Goal: Check status: Check status

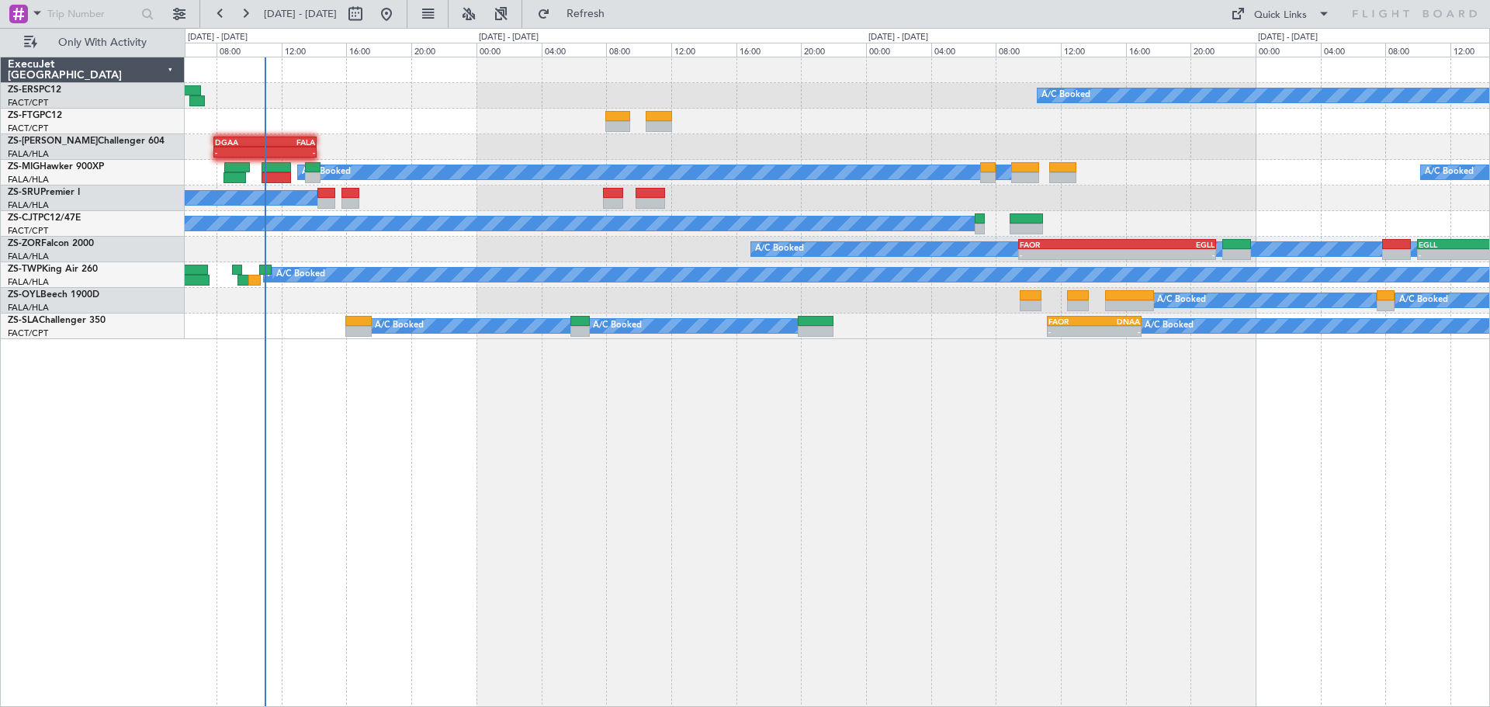
click at [1071, 511] on div "A/C Booked - - DGAA 07:50 Z FALA 14:10 Z EGLF 06:50 Z GLRB 13:50 Z - - A/C Book…" at bounding box center [838, 382] width 1306 height 650
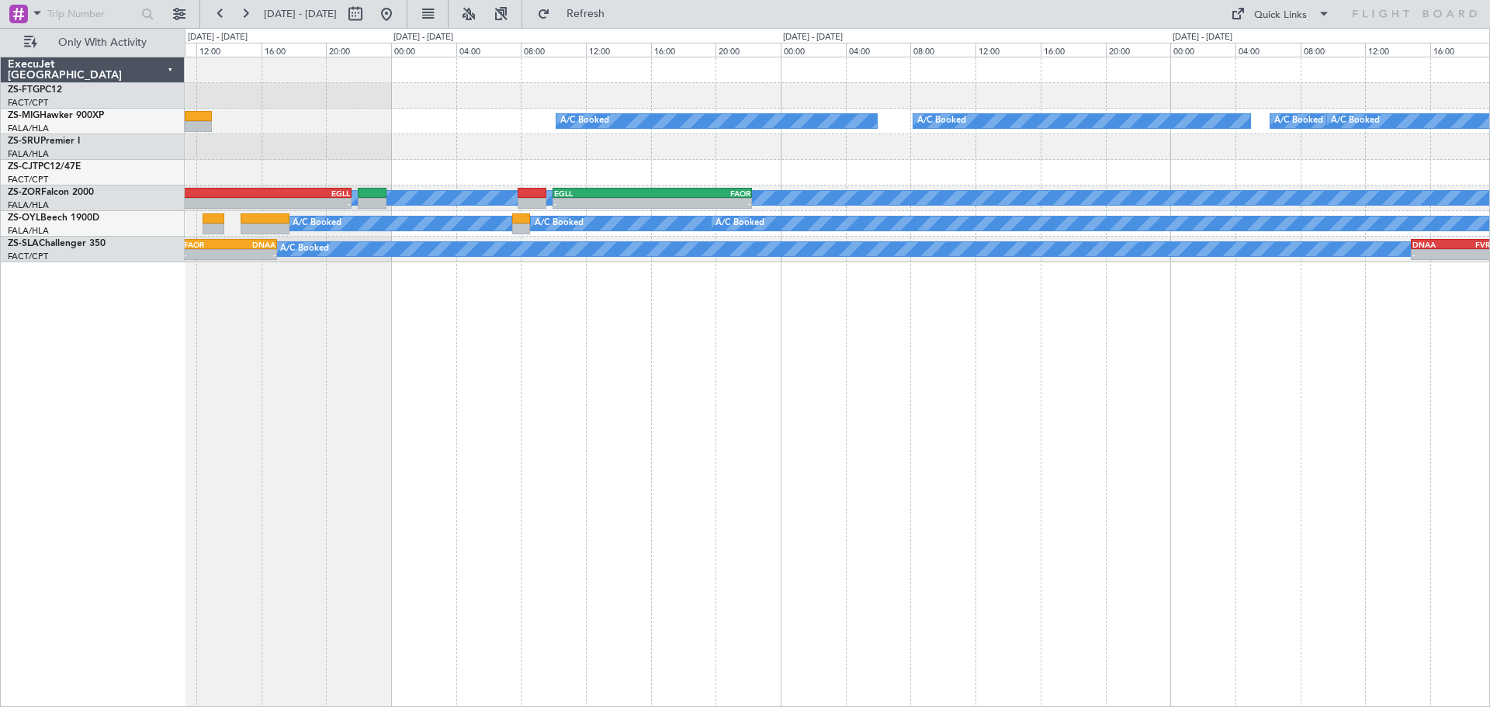
click at [692, 550] on div "A/C Booked A/C Booked A/C Booked A/C Booked A/C Booked A/C Booked A/C Booked A/…" at bounding box center [838, 382] width 1306 height 650
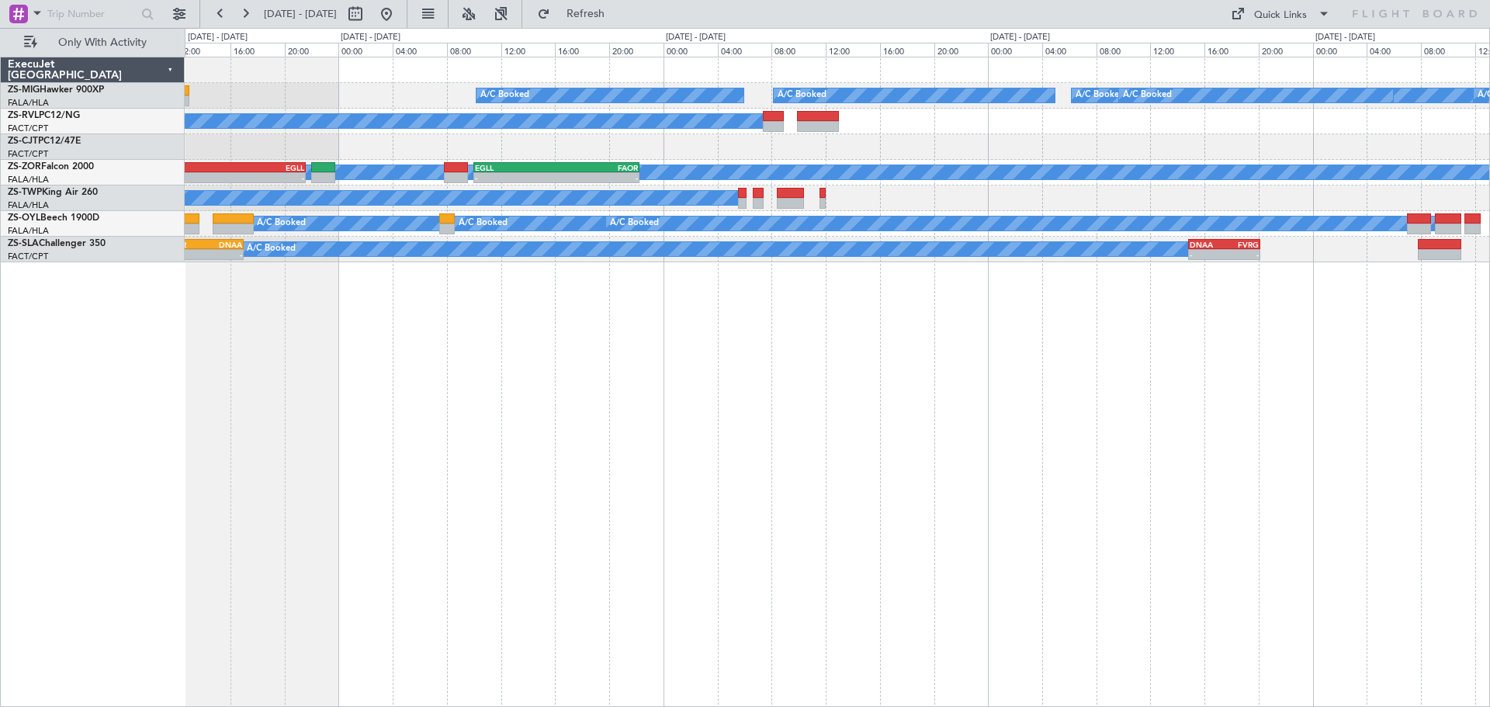
click at [920, 588] on div "A/C Booked A/C Booked A/C Booked A/C Booked A/C Booked A/C Booked A/C Booked A/…" at bounding box center [838, 382] width 1306 height 650
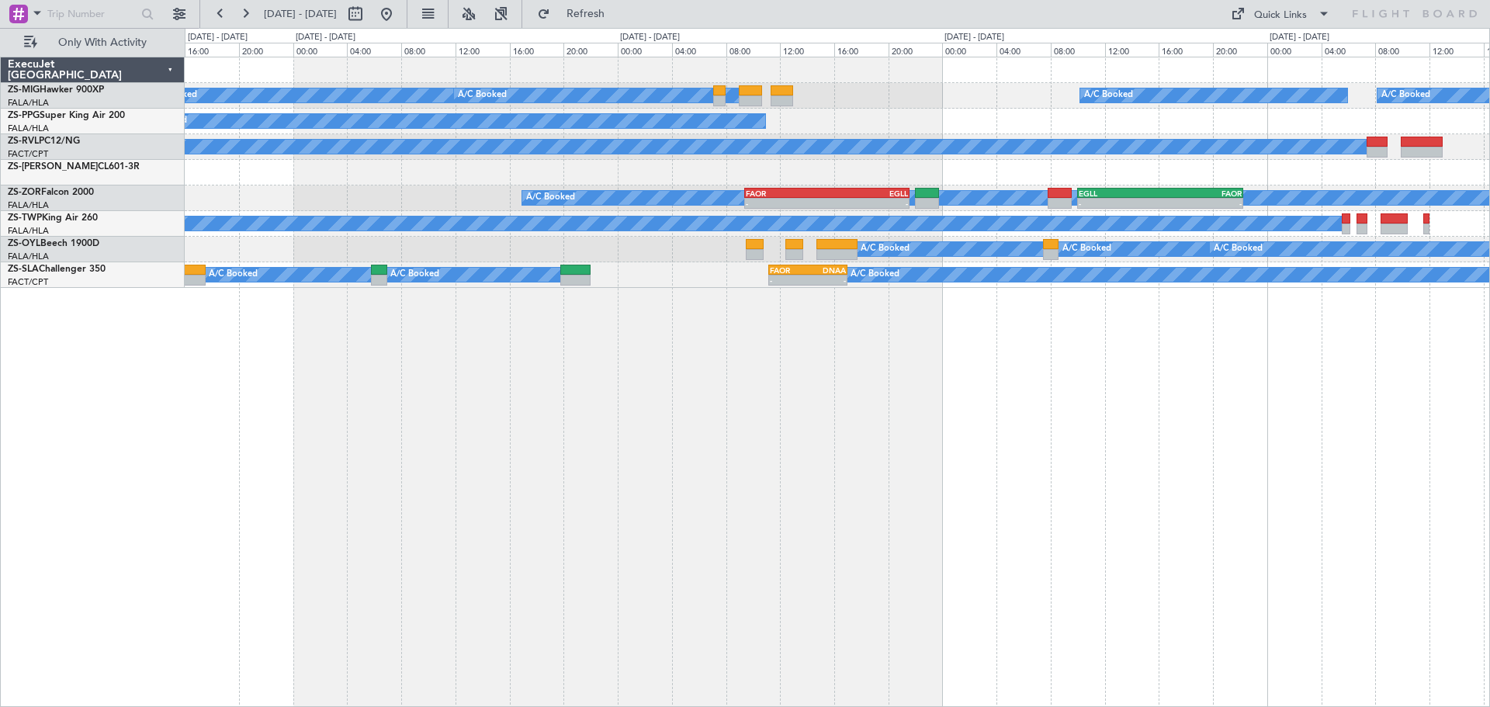
click at [921, 471] on div "A/C Booked A/C Booked A/C Booked A/C Booked A/C Booked A/C Booked A/C Booked A/…" at bounding box center [838, 382] width 1306 height 650
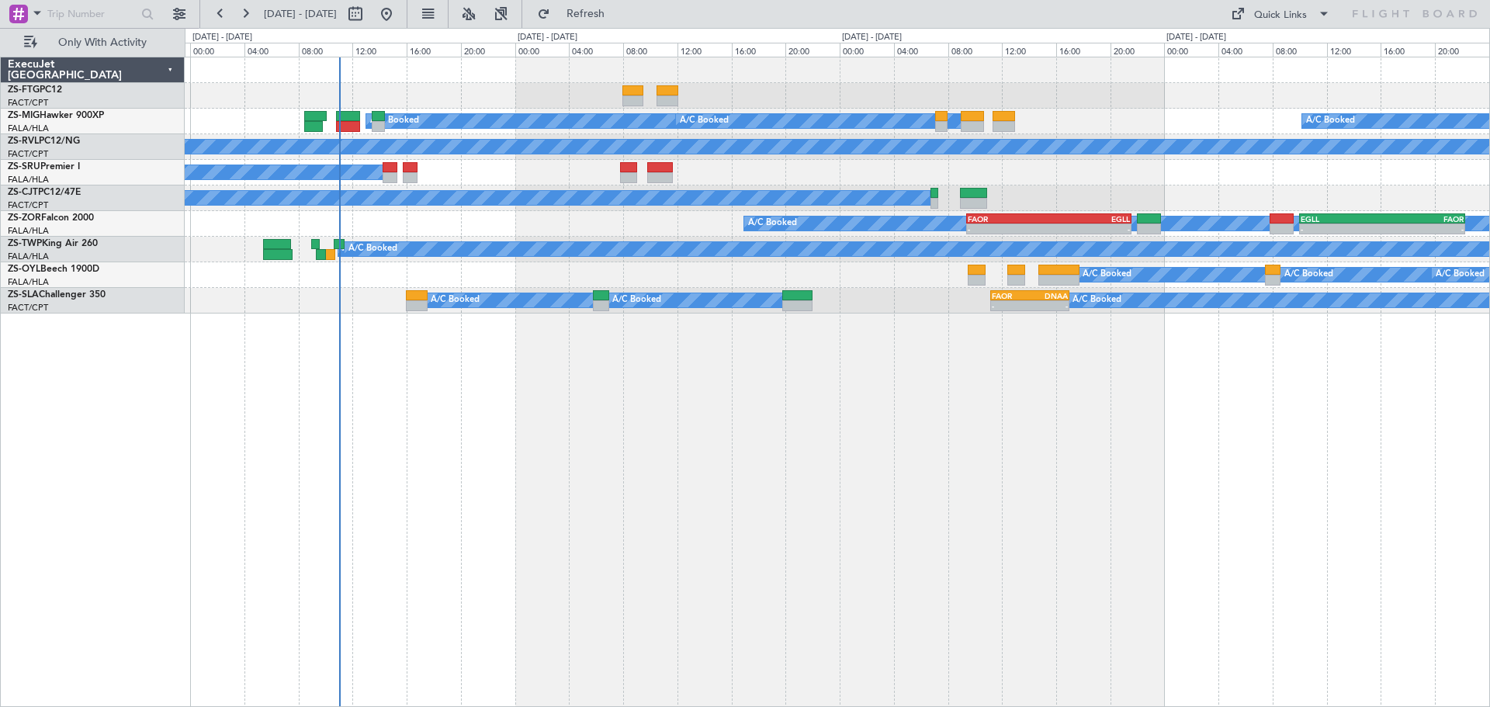
click at [949, 555] on div "A/C Booked A/C Booked A/C Booked A/C Booked A/C Booked A/C Booked A/C Booked A/…" at bounding box center [838, 382] width 1306 height 650
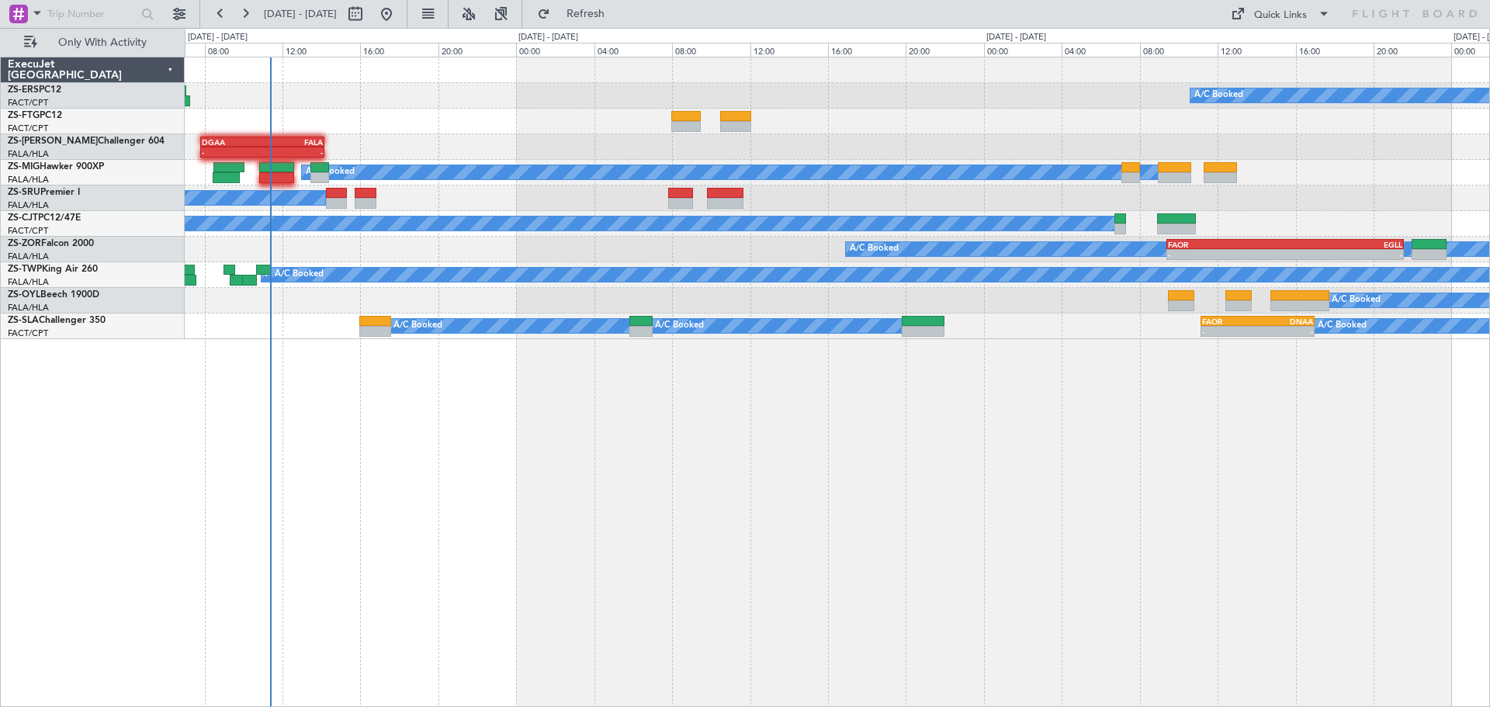
click at [681, 533] on div "A/C Booked 15:25 Z 19:16 Z FALA 14:00 Z FACT 17:45 Z - - DGAA 07:50 Z FALA 14:1…" at bounding box center [838, 382] width 1306 height 650
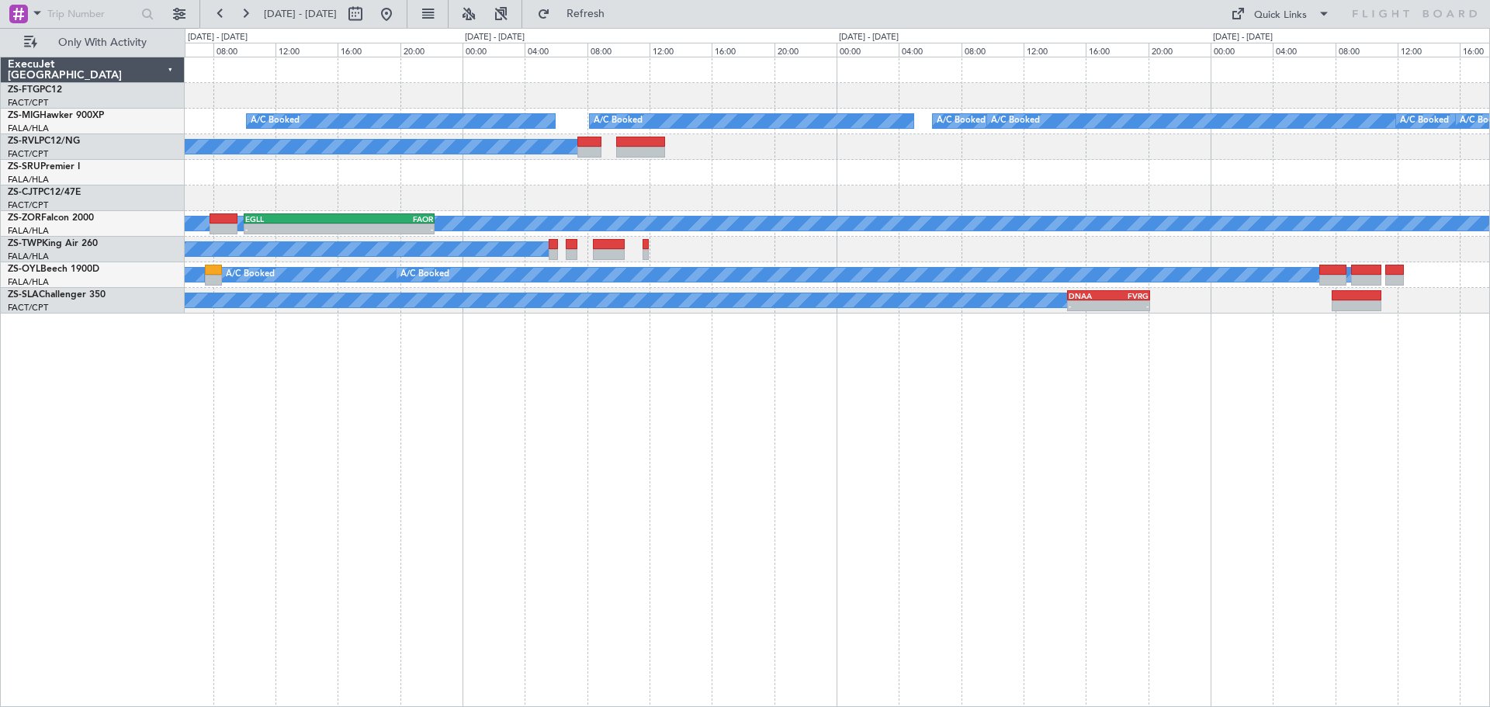
click at [543, 515] on div "A/C Unavailable A/C Booked A/C Booked A/C Booked A/C Booked A/C Booked A/C Book…" at bounding box center [838, 382] width 1306 height 650
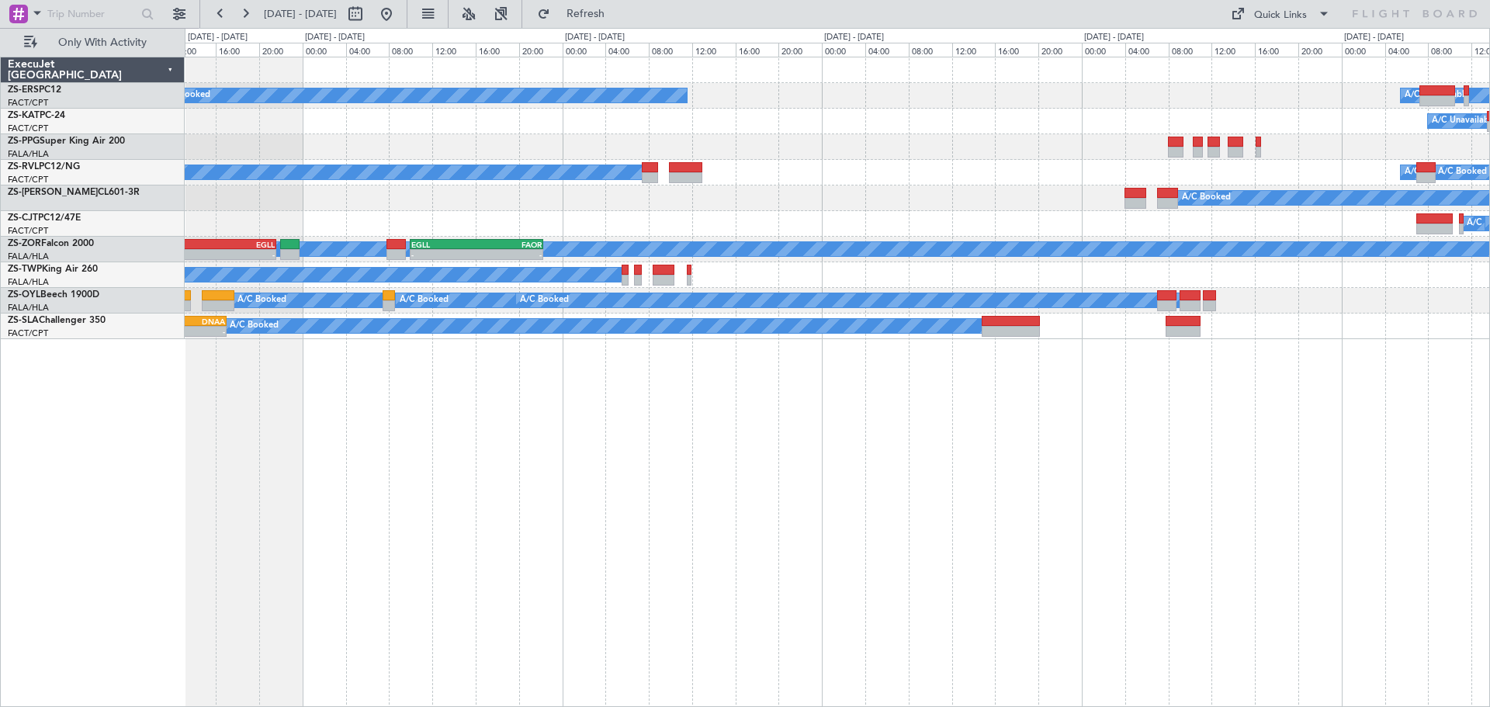
click at [1188, 485] on div "A/C Booked A/C Unavailable A/C Booked A/C Unavailable A/C Booked A/C Booked A/C…" at bounding box center [838, 382] width 1306 height 650
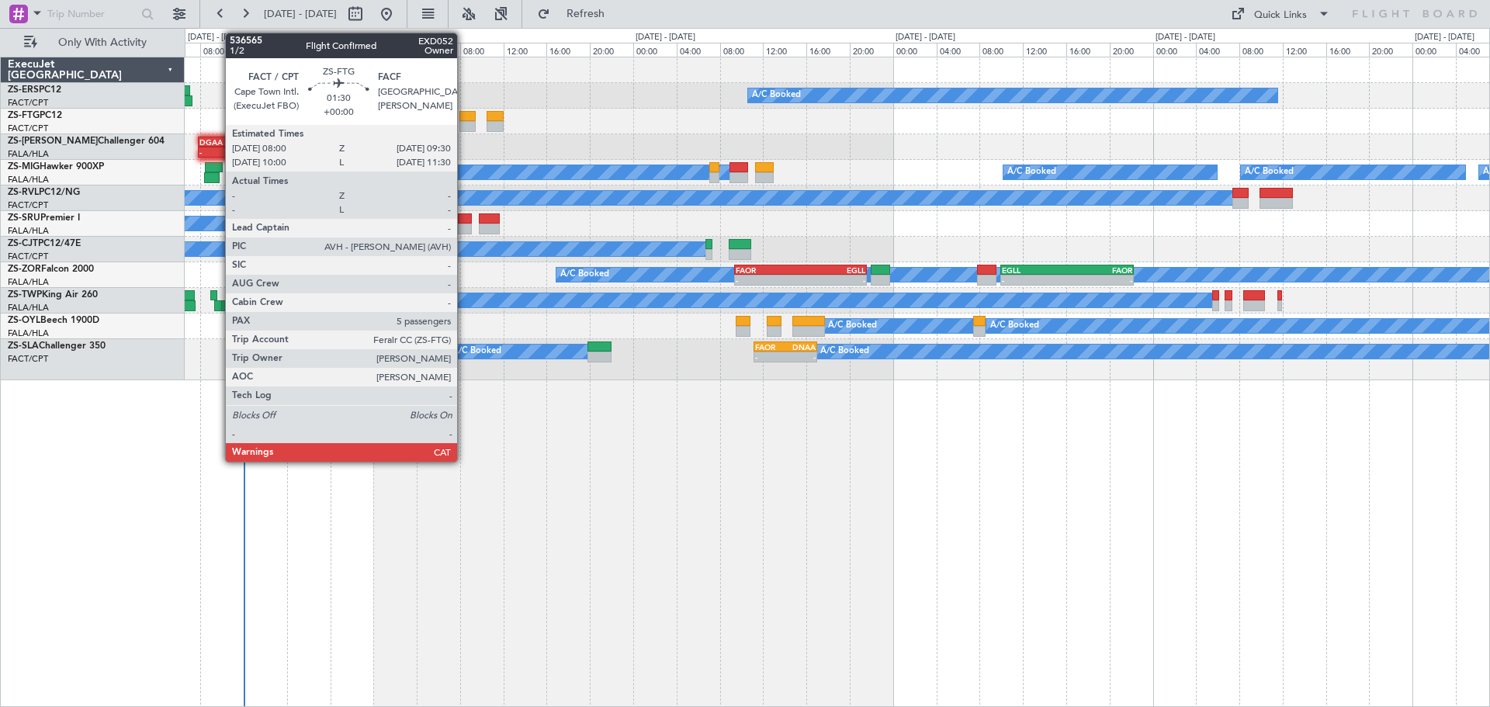
click at [464, 120] on div at bounding box center [468, 116] width 16 height 11
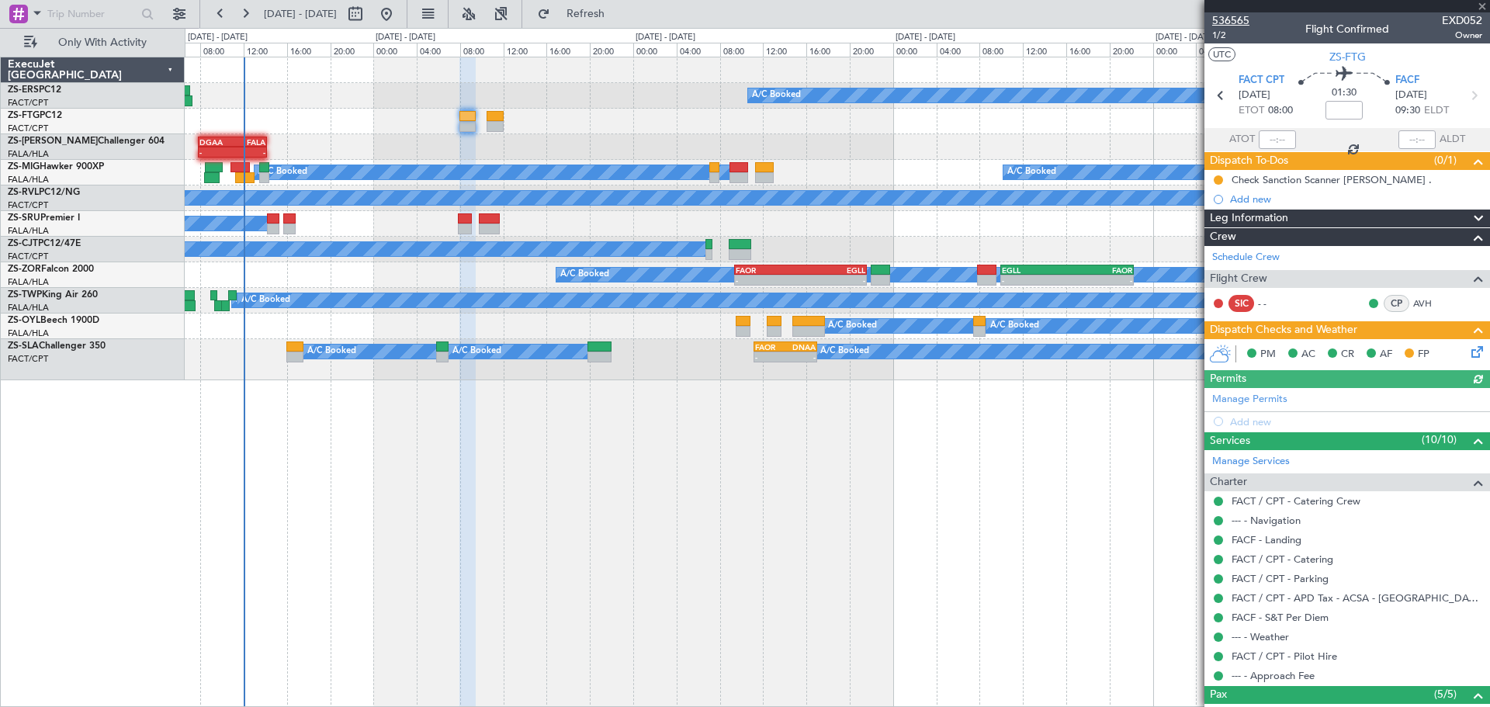
click at [1239, 18] on span "536565" at bounding box center [1230, 20] width 37 height 16
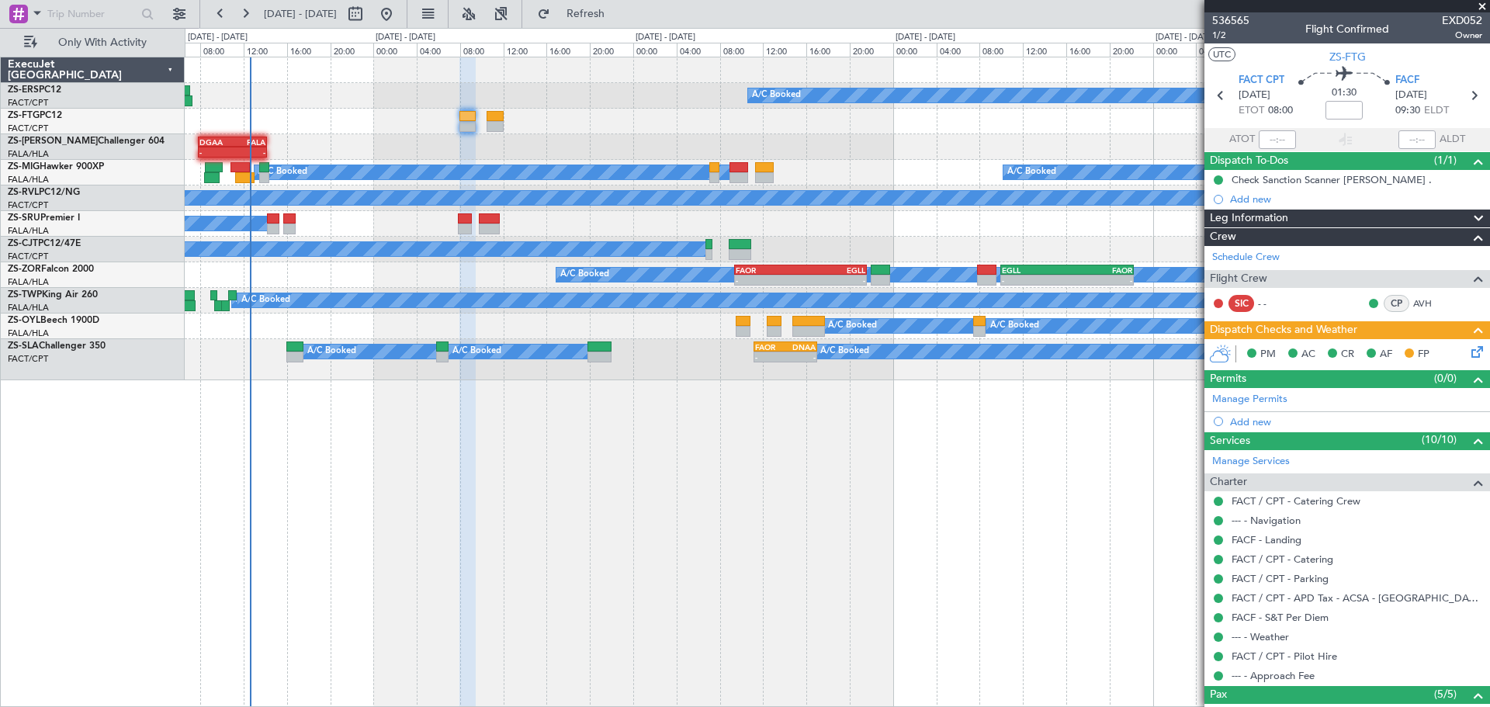
click at [1483, 10] on span at bounding box center [1483, 7] width 16 height 14
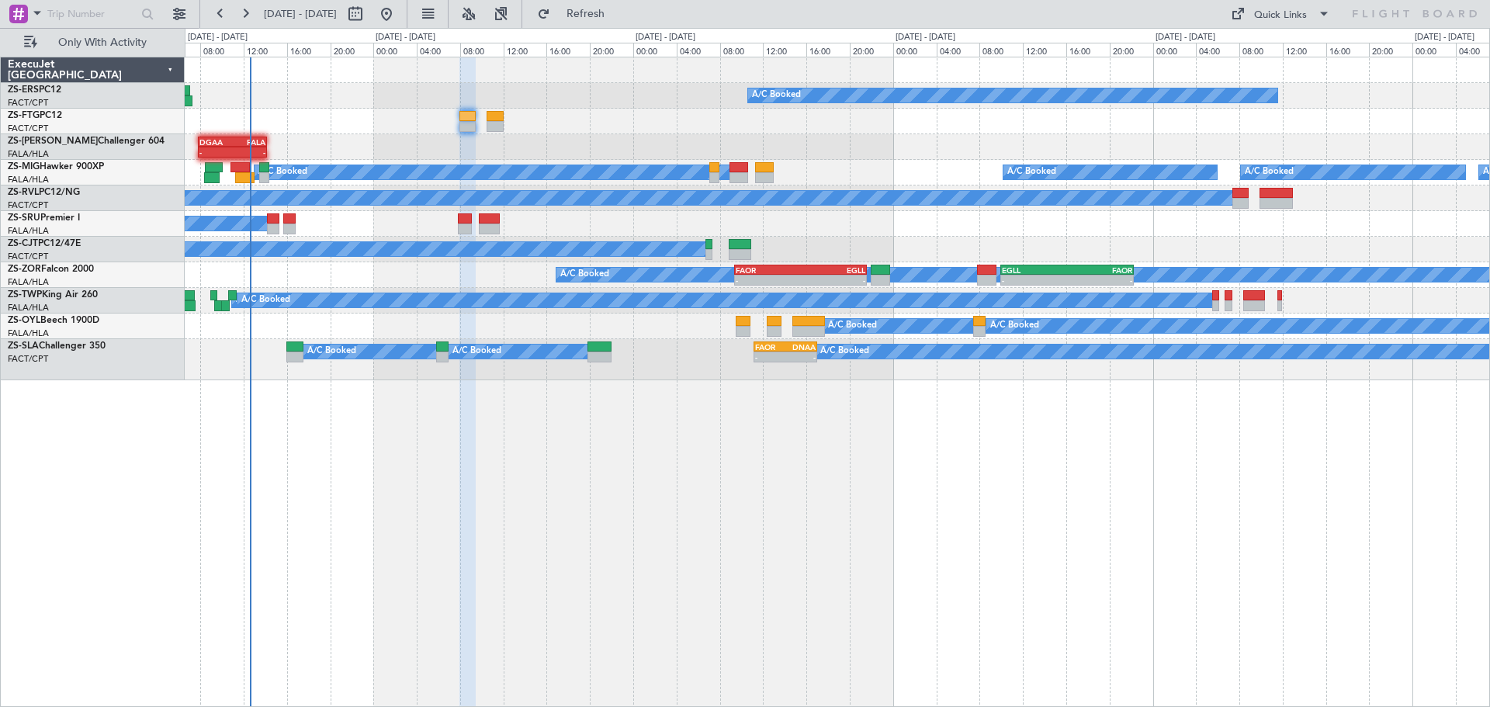
type input "0"
